Goal: Information Seeking & Learning: Learn about a topic

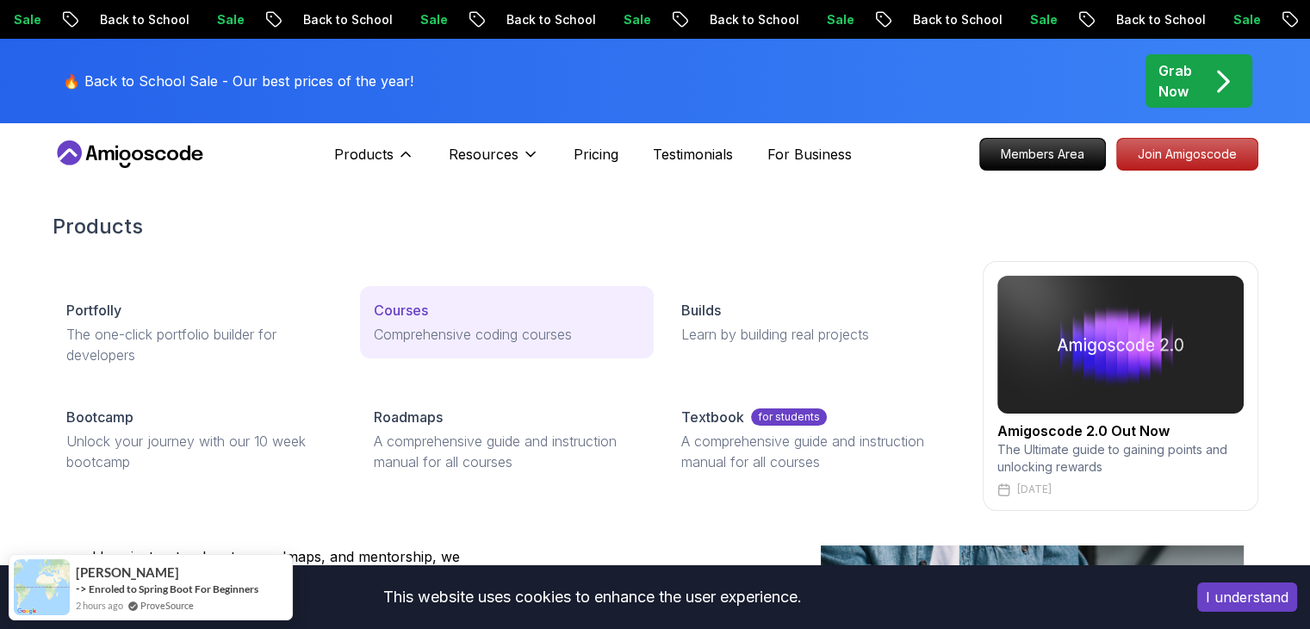
click at [395, 309] on p "Courses" at bounding box center [401, 310] width 54 height 21
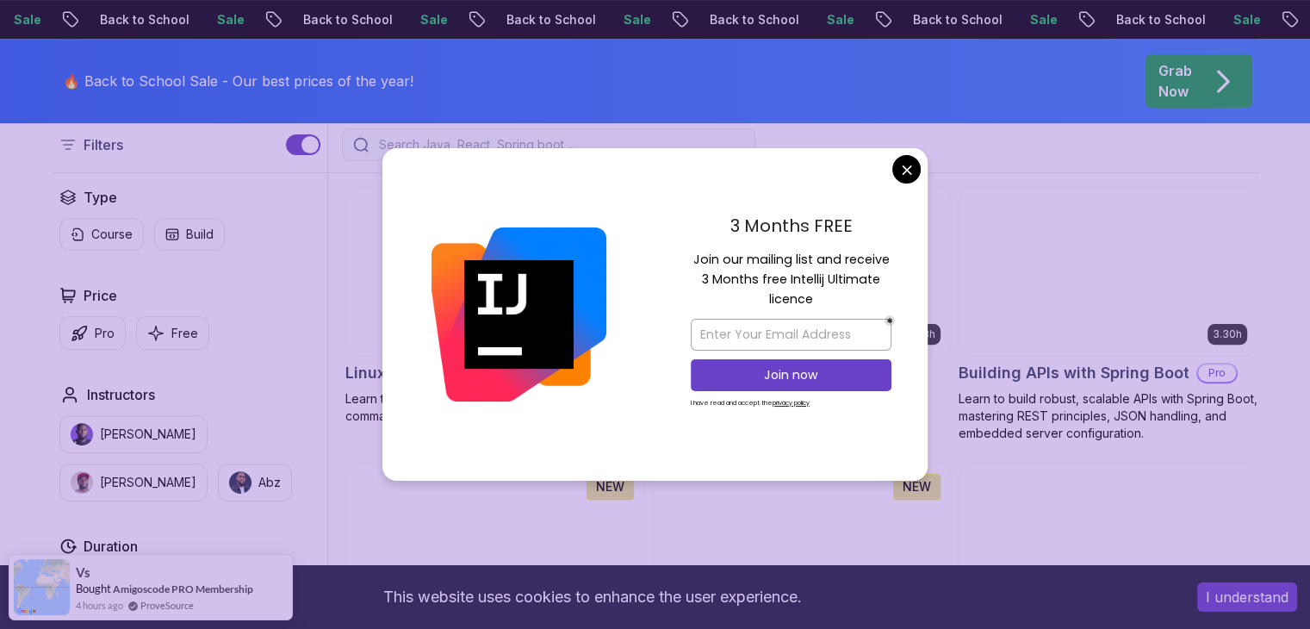
scroll to position [603, 0]
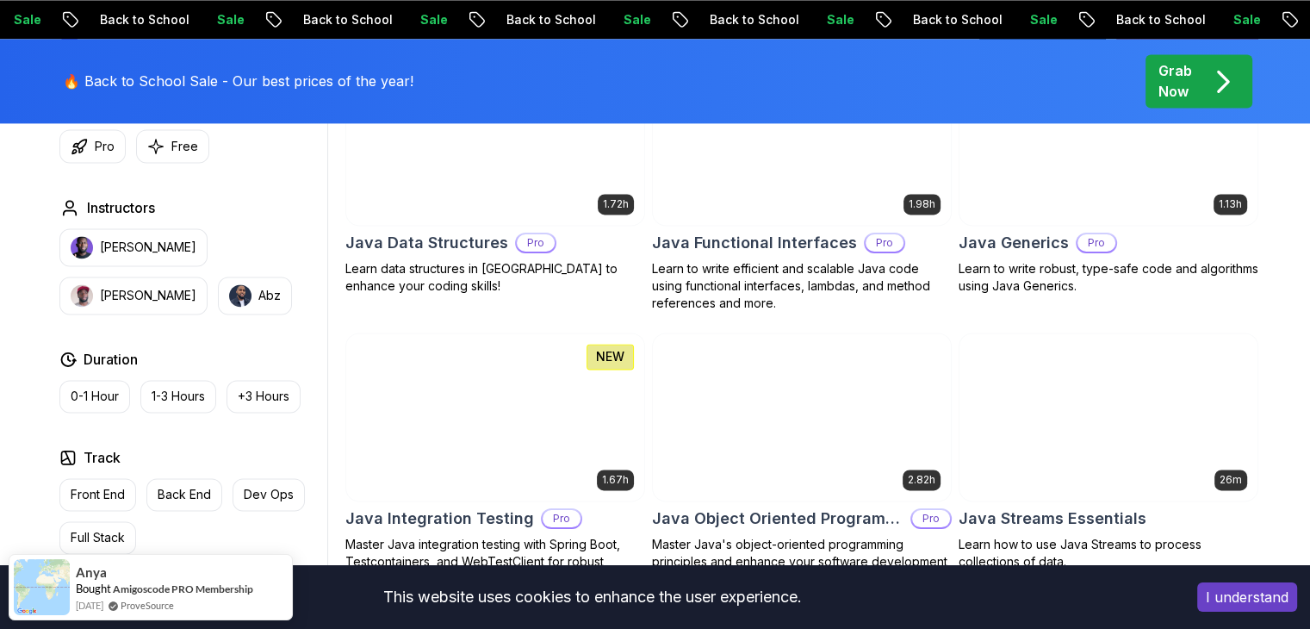
scroll to position [2497, 0]
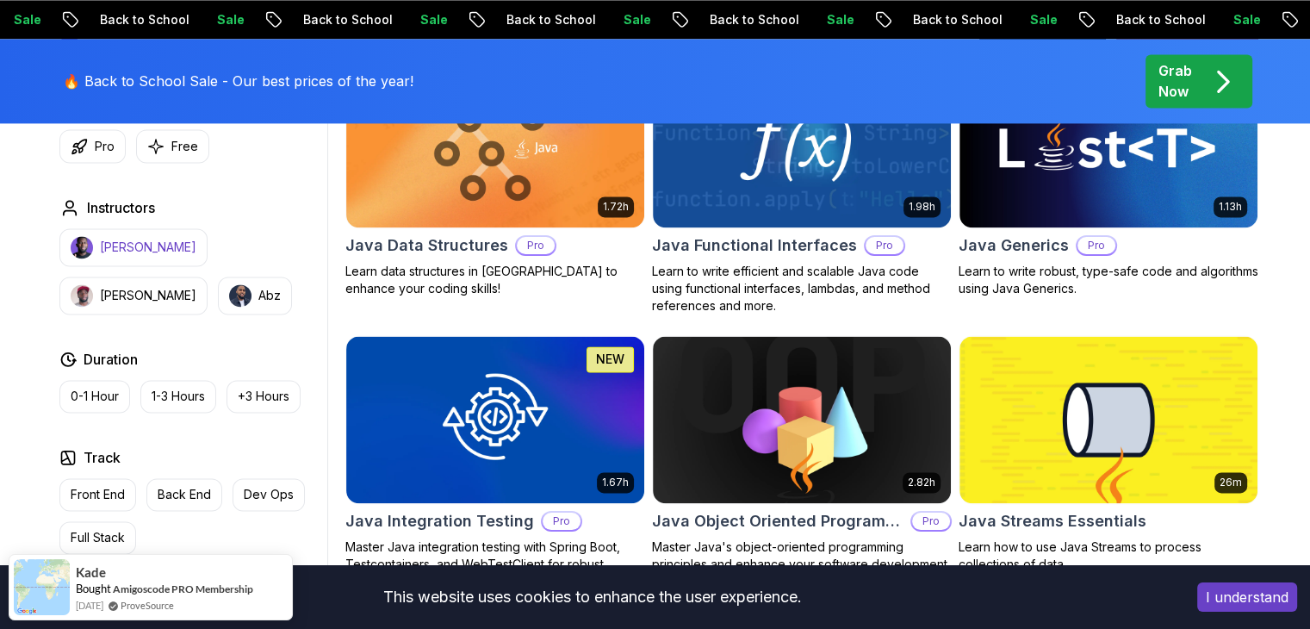
click at [112, 252] on p "[PERSON_NAME]" at bounding box center [148, 246] width 96 height 17
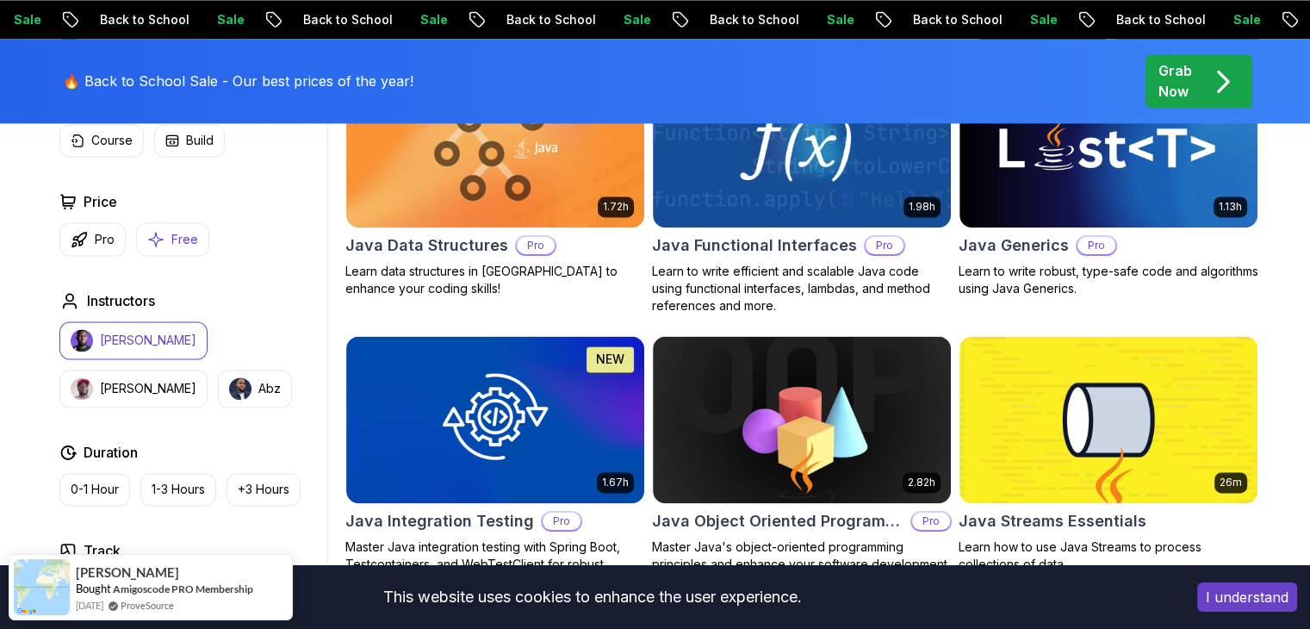
click at [174, 249] on button "Free" at bounding box center [172, 239] width 73 height 34
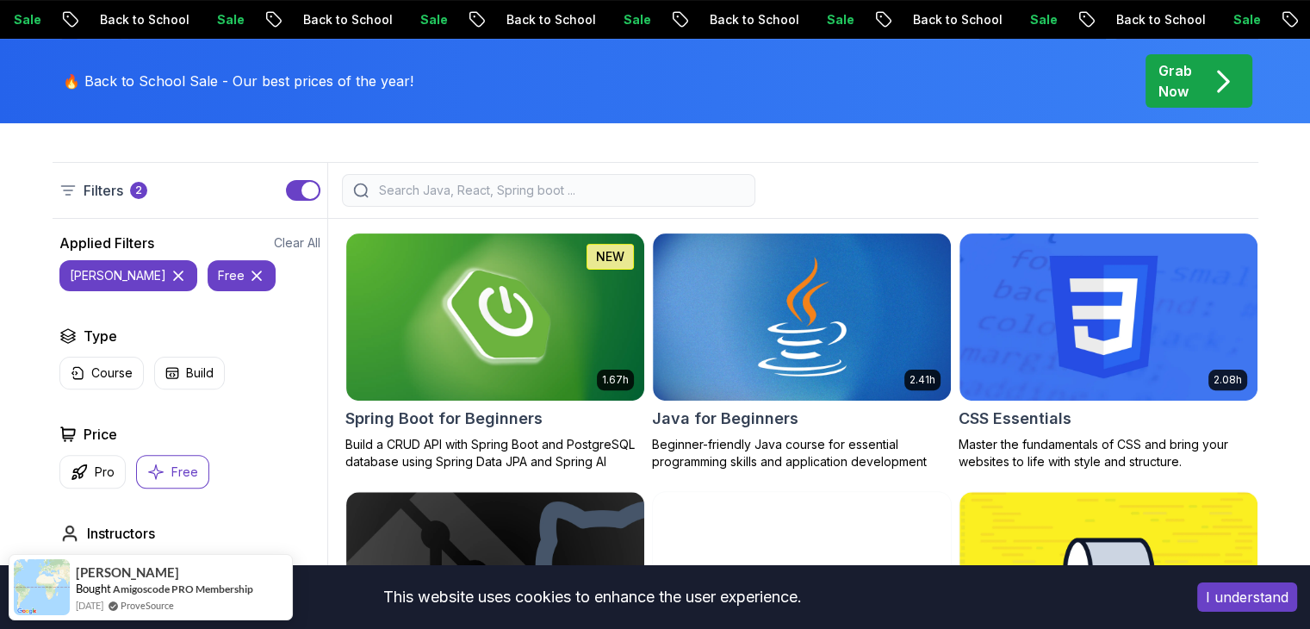
scroll to position [430, 0]
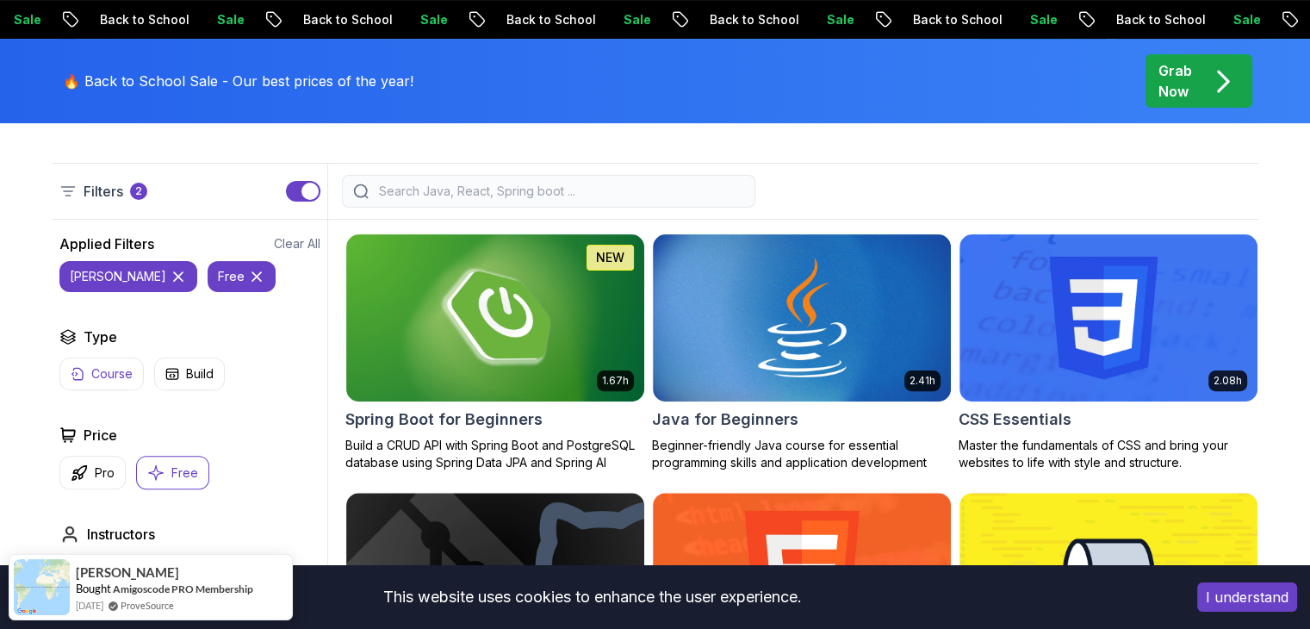
click at [123, 374] on p "Course" at bounding box center [111, 373] width 41 height 17
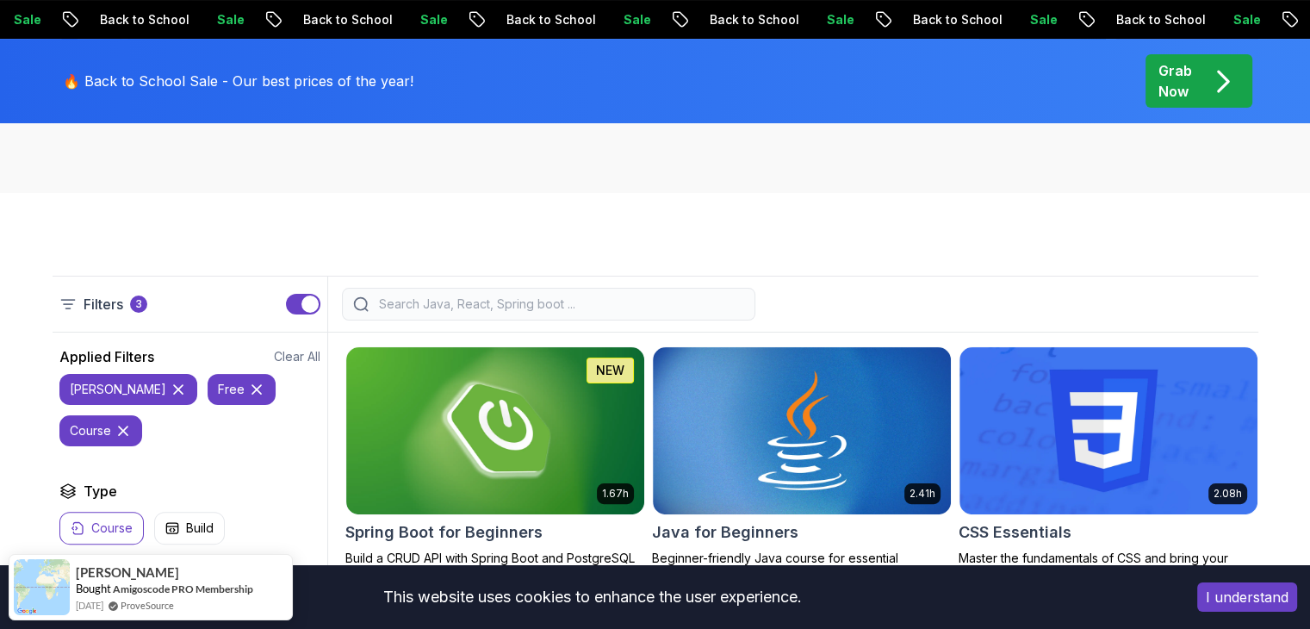
scroll to position [517, 0]
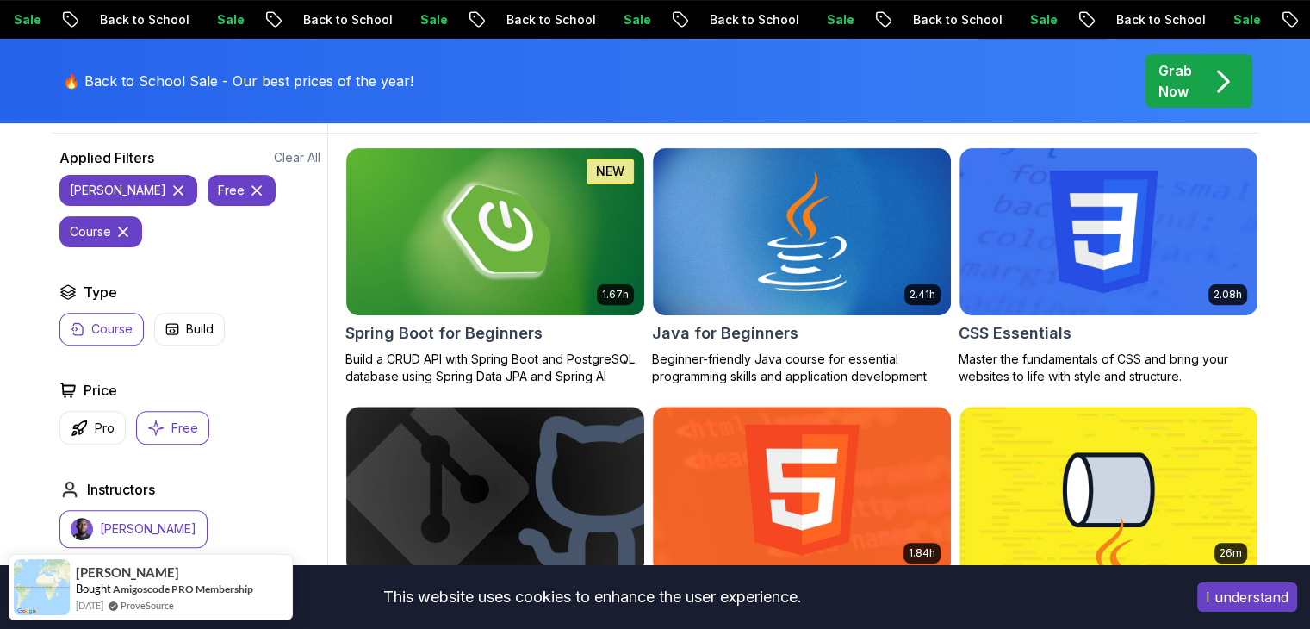
click at [132, 223] on icon at bounding box center [123, 231] width 17 height 17
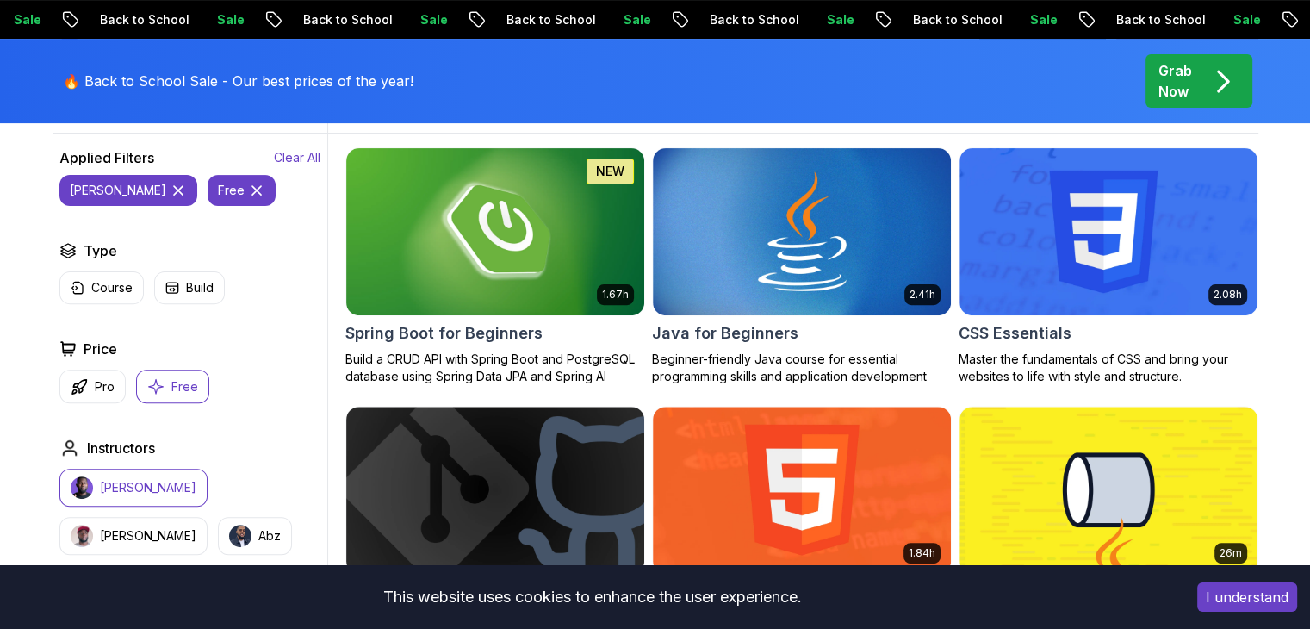
click at [302, 156] on p "Clear All" at bounding box center [297, 157] width 46 height 17
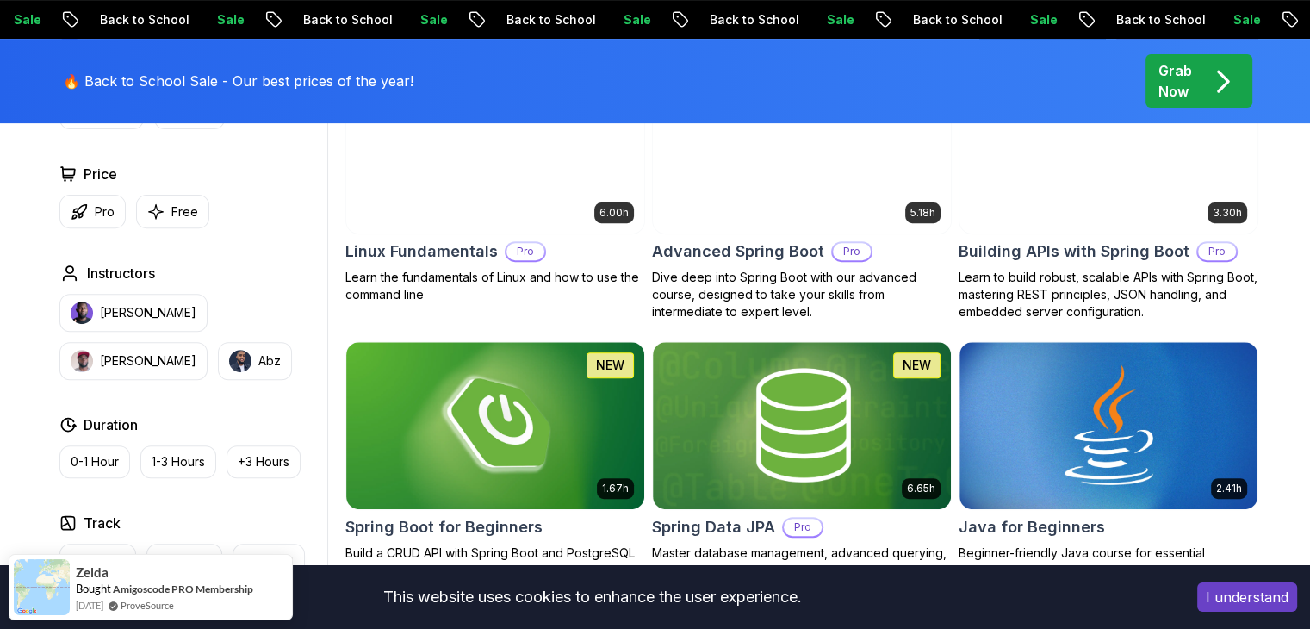
scroll to position [603, 0]
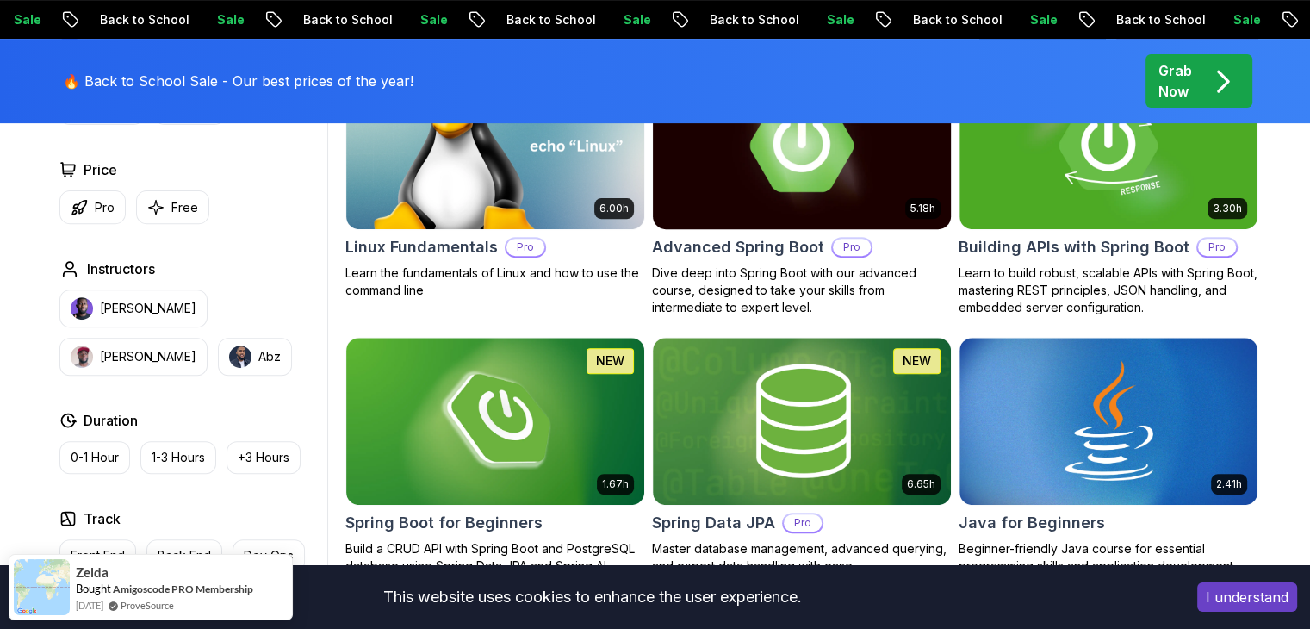
click at [775, 200] on img at bounding box center [801, 145] width 313 height 175
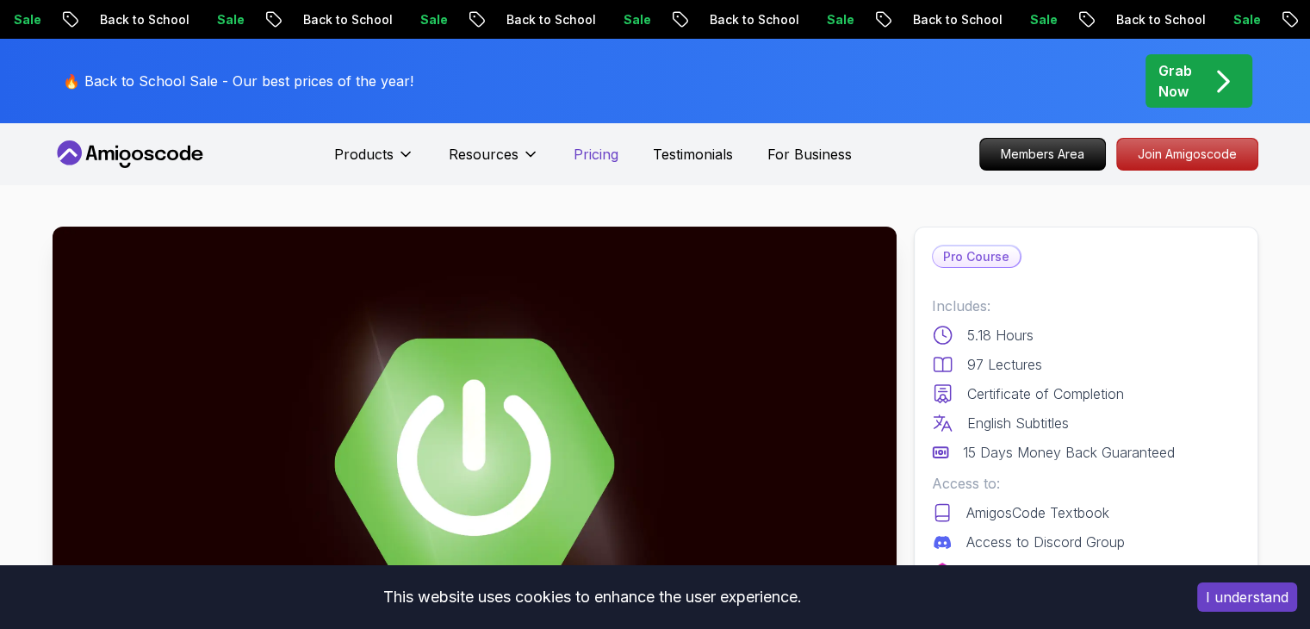
click at [589, 158] on p "Pricing" at bounding box center [595, 154] width 45 height 21
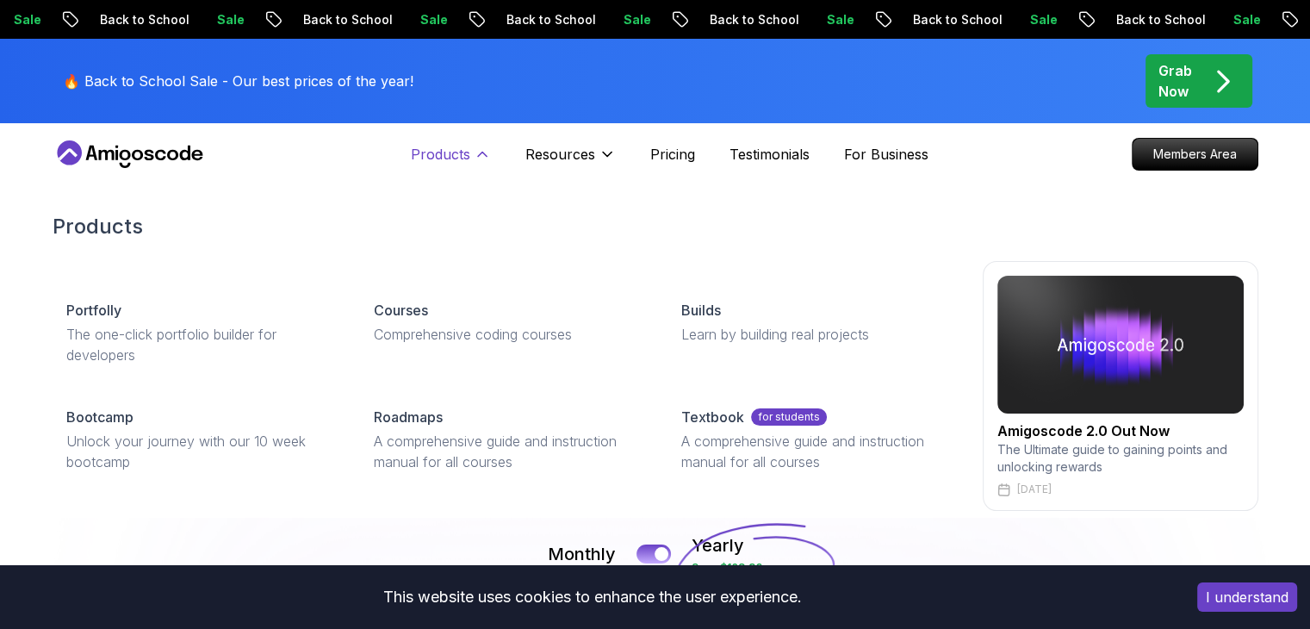
click at [452, 152] on p "Products" at bounding box center [440, 154] width 59 height 21
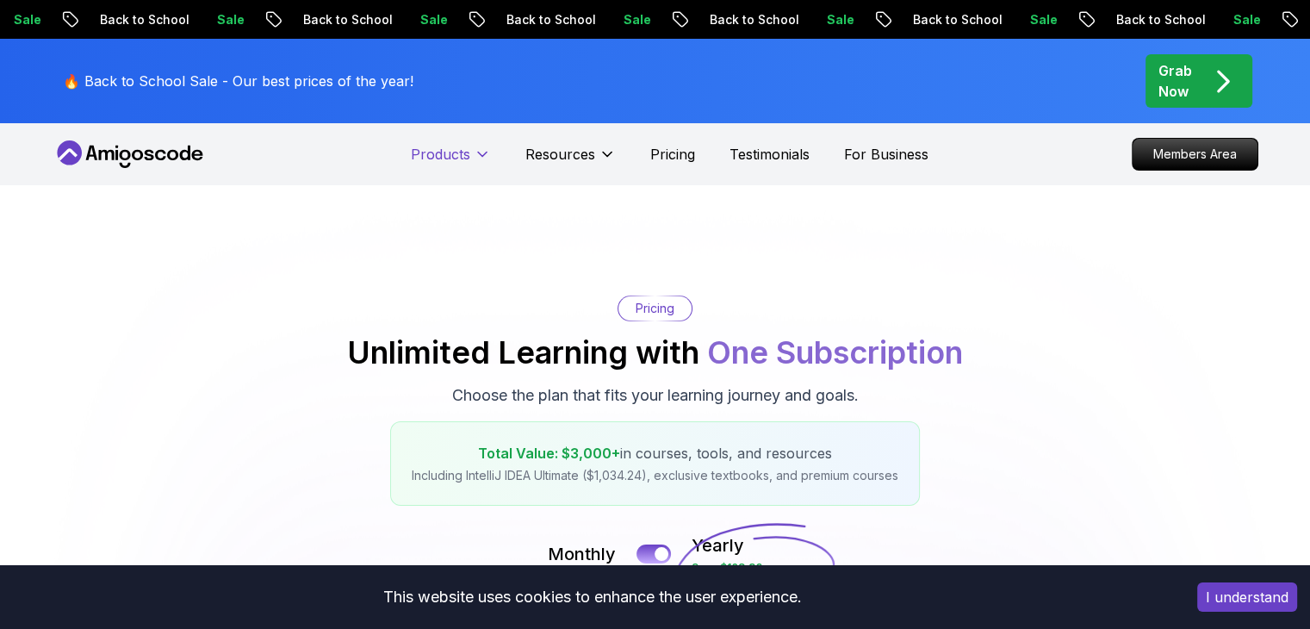
click at [455, 158] on p "Products" at bounding box center [440, 154] width 59 height 21
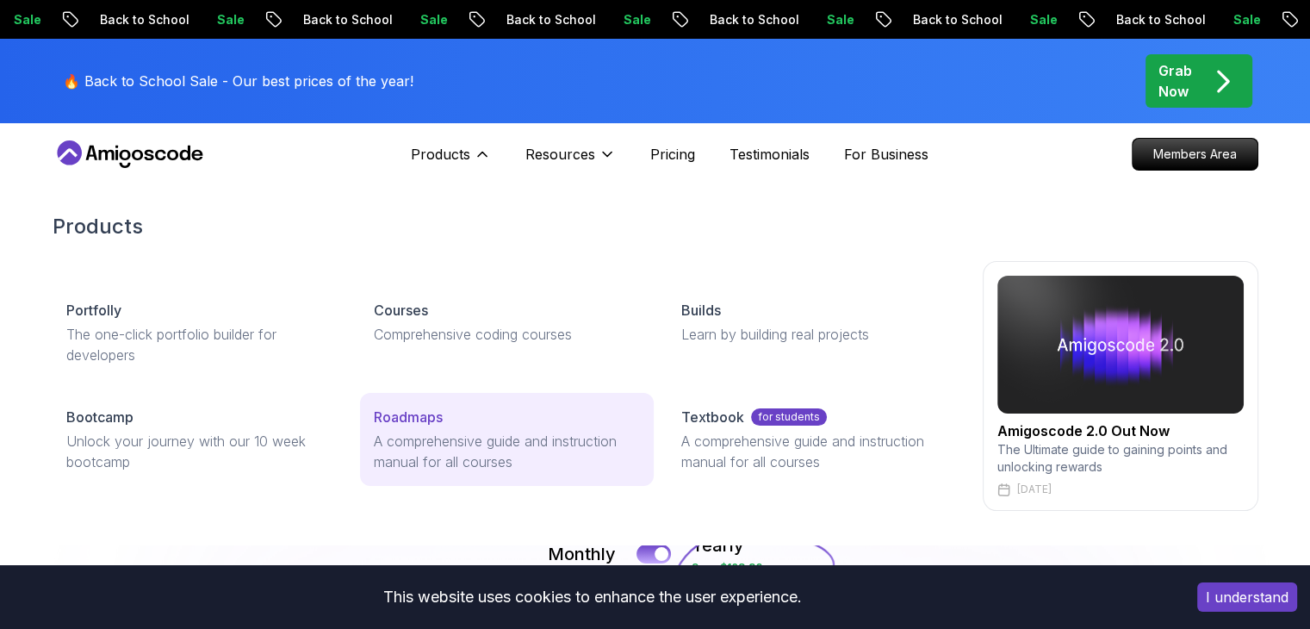
click at [410, 419] on p "Roadmaps" at bounding box center [408, 416] width 69 height 21
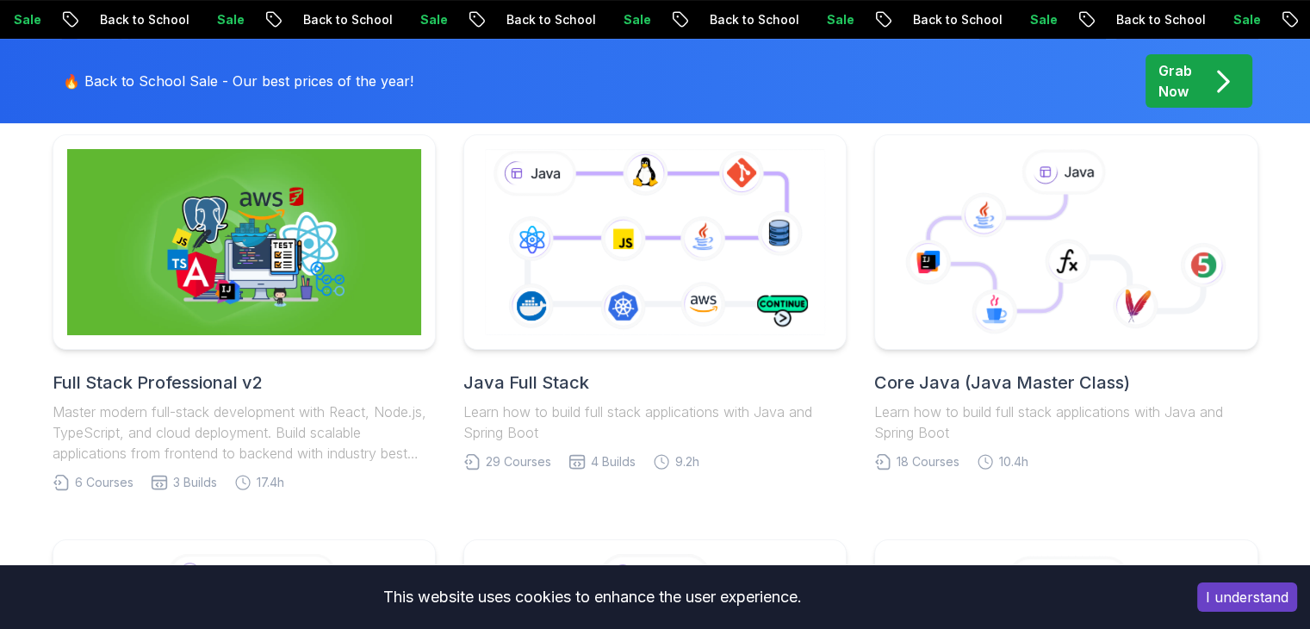
scroll to position [517, 0]
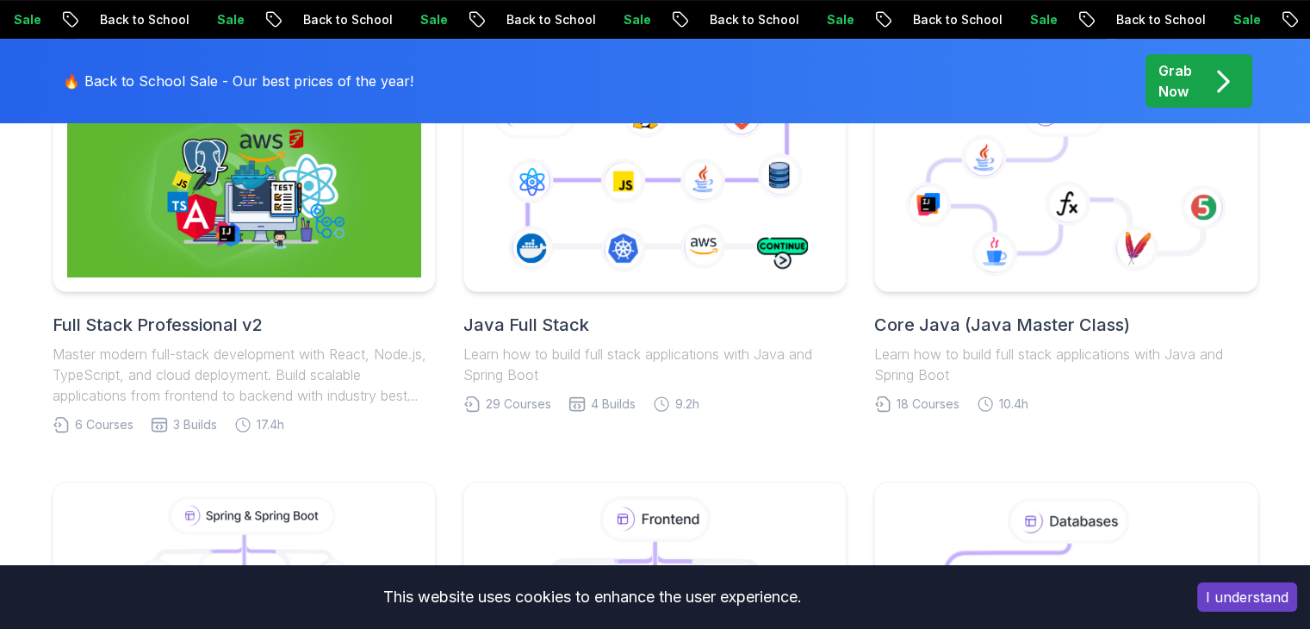
click at [177, 324] on h2 "Full Stack Professional v2" at bounding box center [244, 325] width 383 height 24
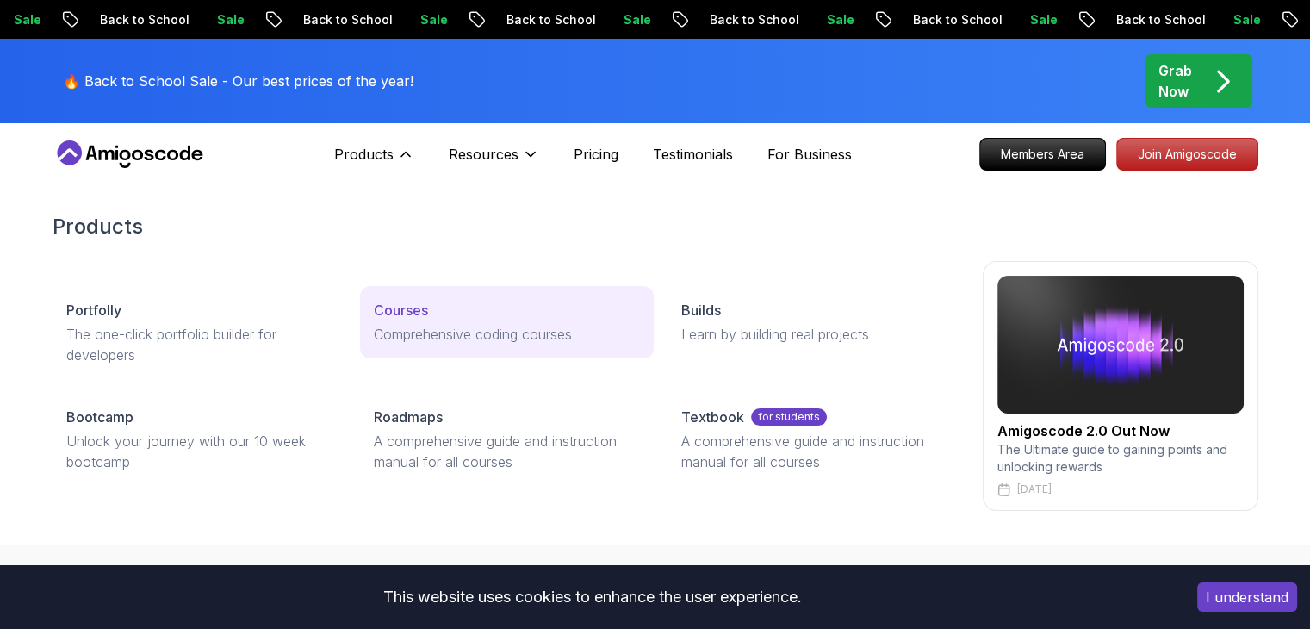
click at [412, 313] on p "Courses" at bounding box center [401, 310] width 54 height 21
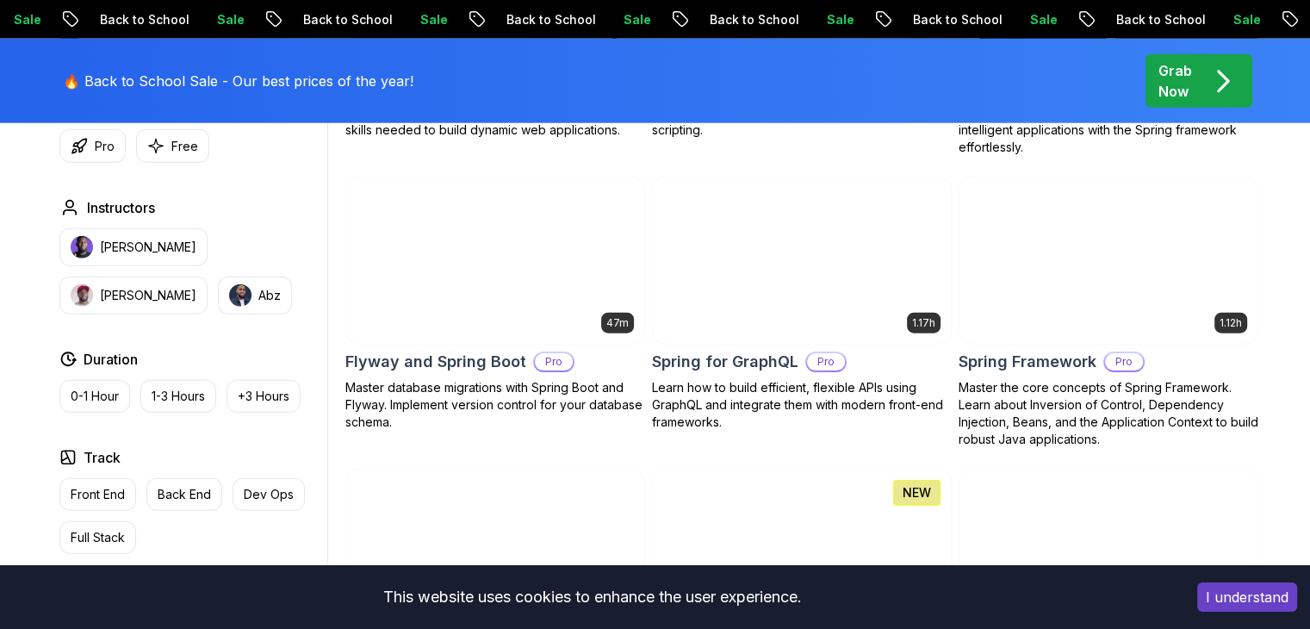
scroll to position [4305, 0]
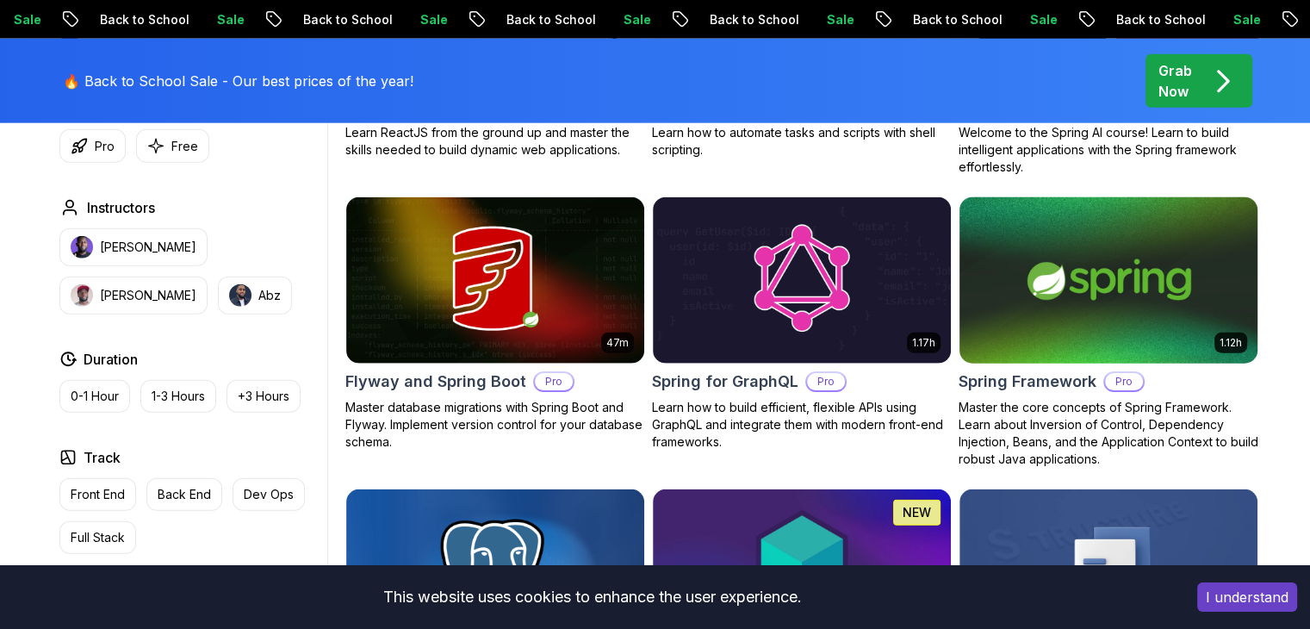
click at [1168, 257] on img at bounding box center [1107, 280] width 313 height 175
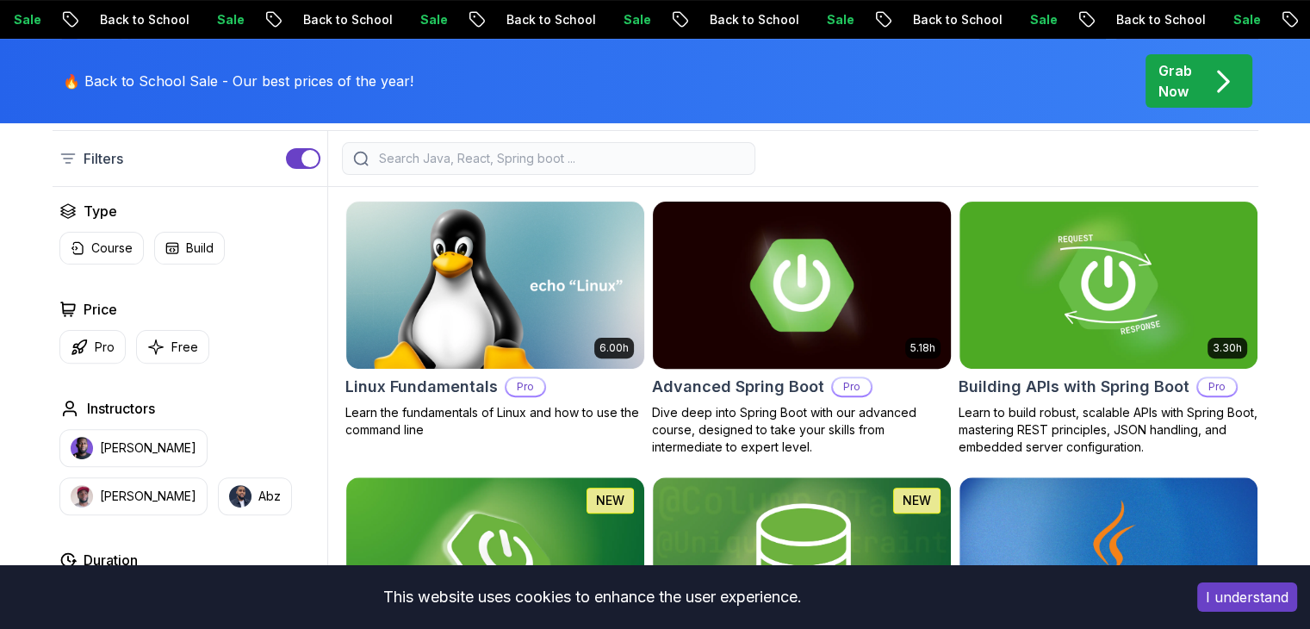
scroll to position [454, 0]
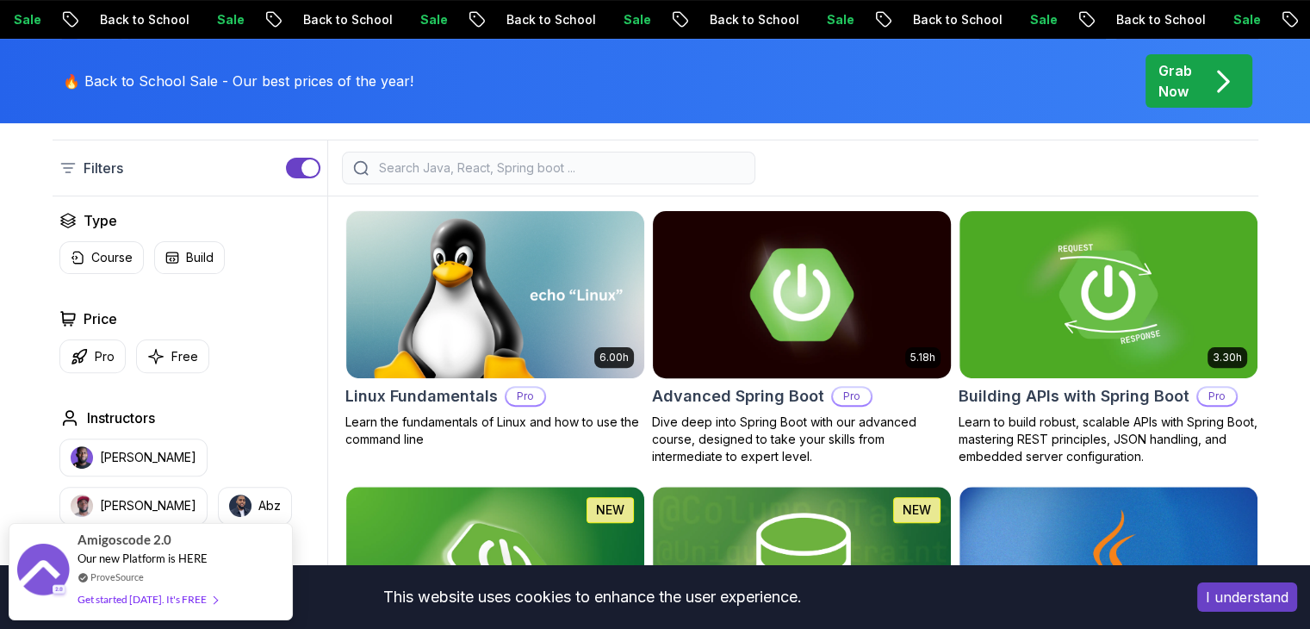
click at [828, 320] on img at bounding box center [801, 294] width 313 height 175
